Goal: Task Accomplishment & Management: Use online tool/utility

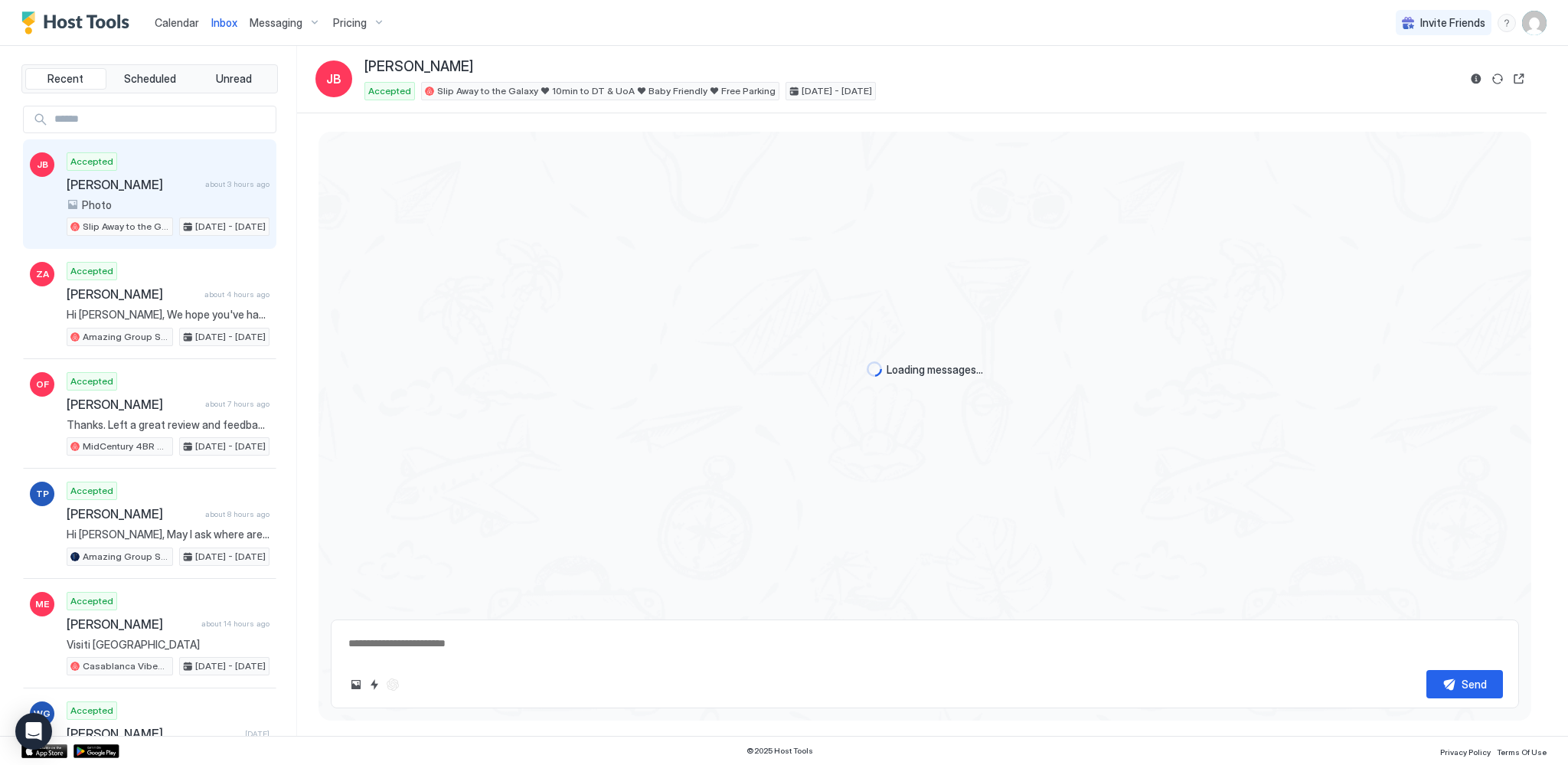
type textarea "*"
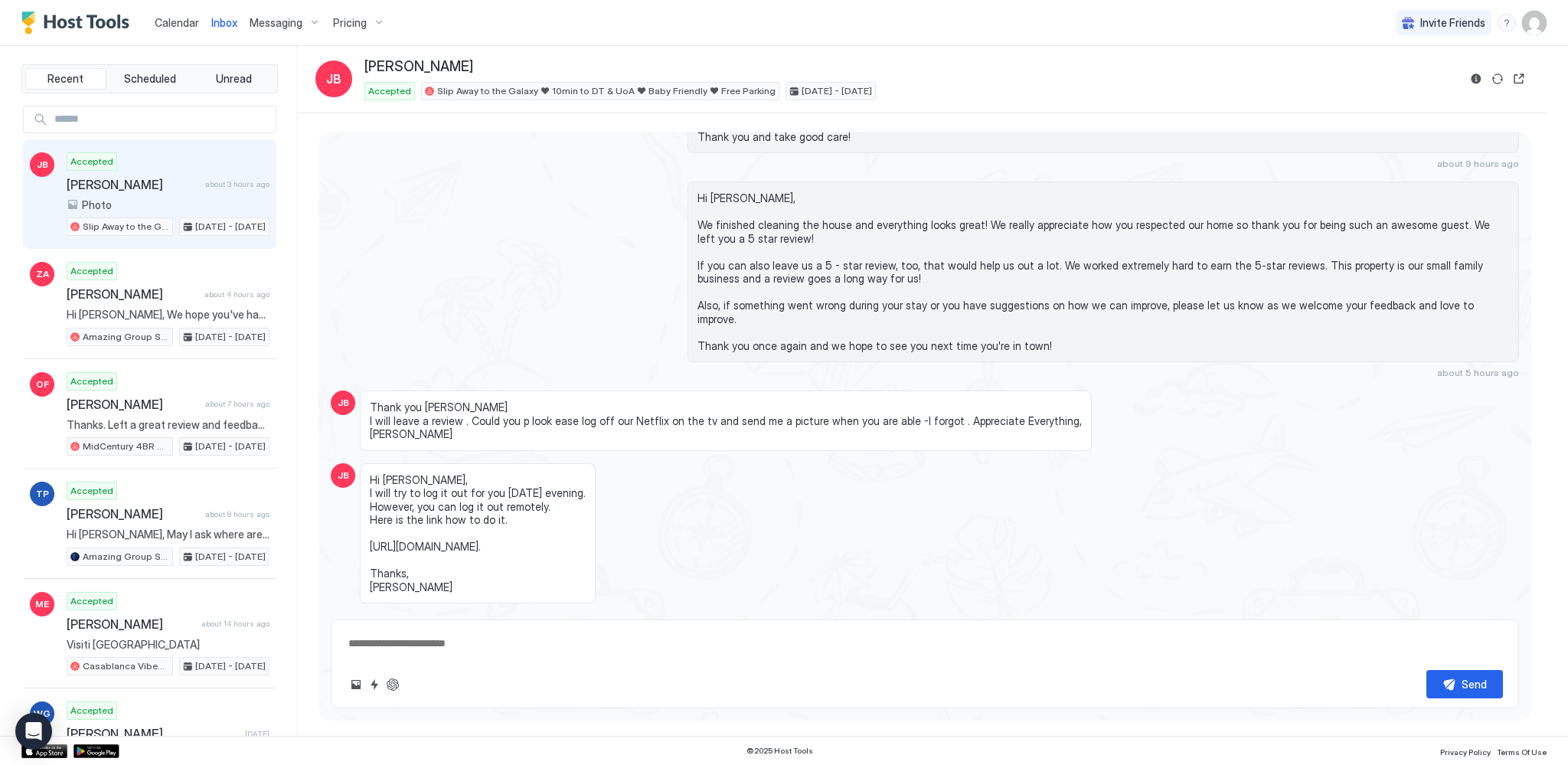
click at [173, 23] on span "Calendar" at bounding box center [176, 22] width 45 height 13
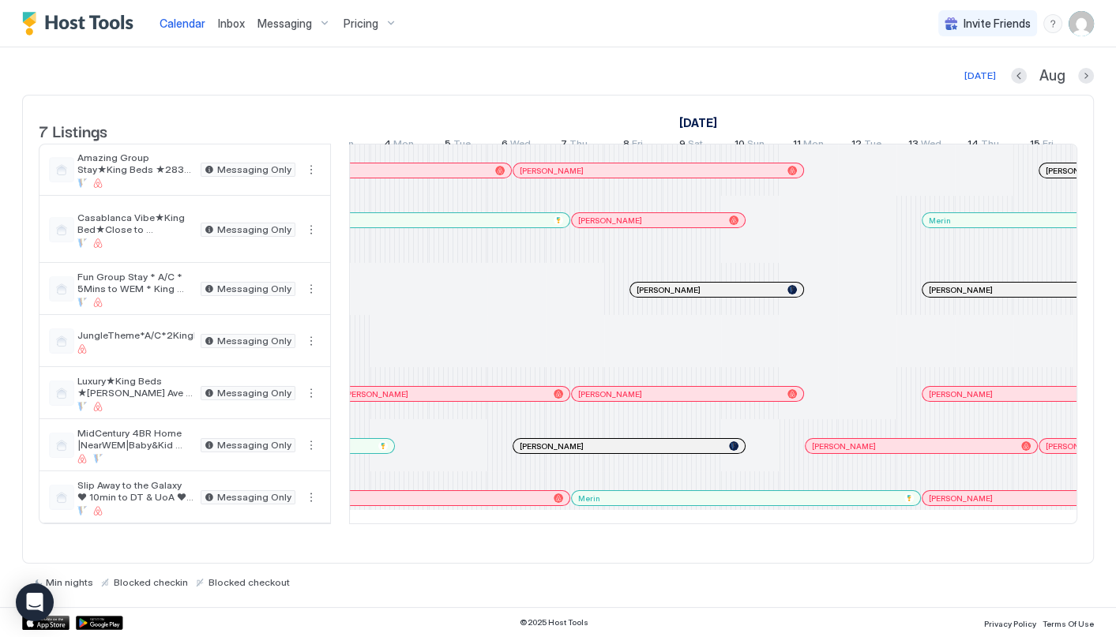
scroll to position [0, 1599]
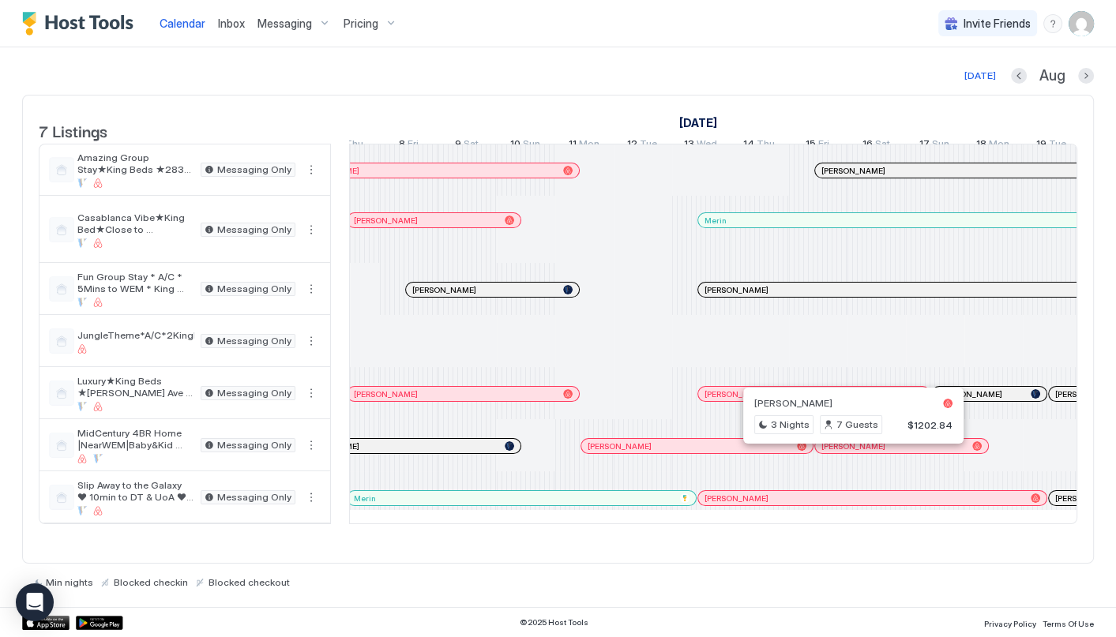
click at [940, 591] on div "[DATE] [DATE] Listings [DATE] [DATE] [DATE] 8 Tue 9 Wed 10 Thu 11 Fri 12 Sat 13…" at bounding box center [557, 327] width 1071 height 560
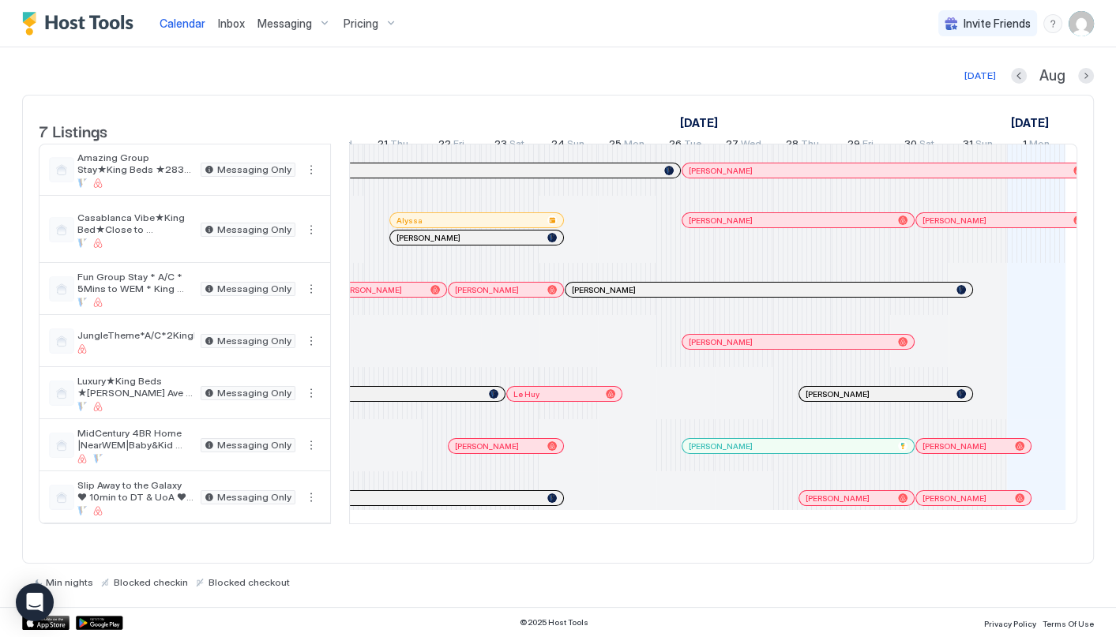
scroll to position [0, 2559]
